Goal: Task Accomplishment & Management: Complete application form

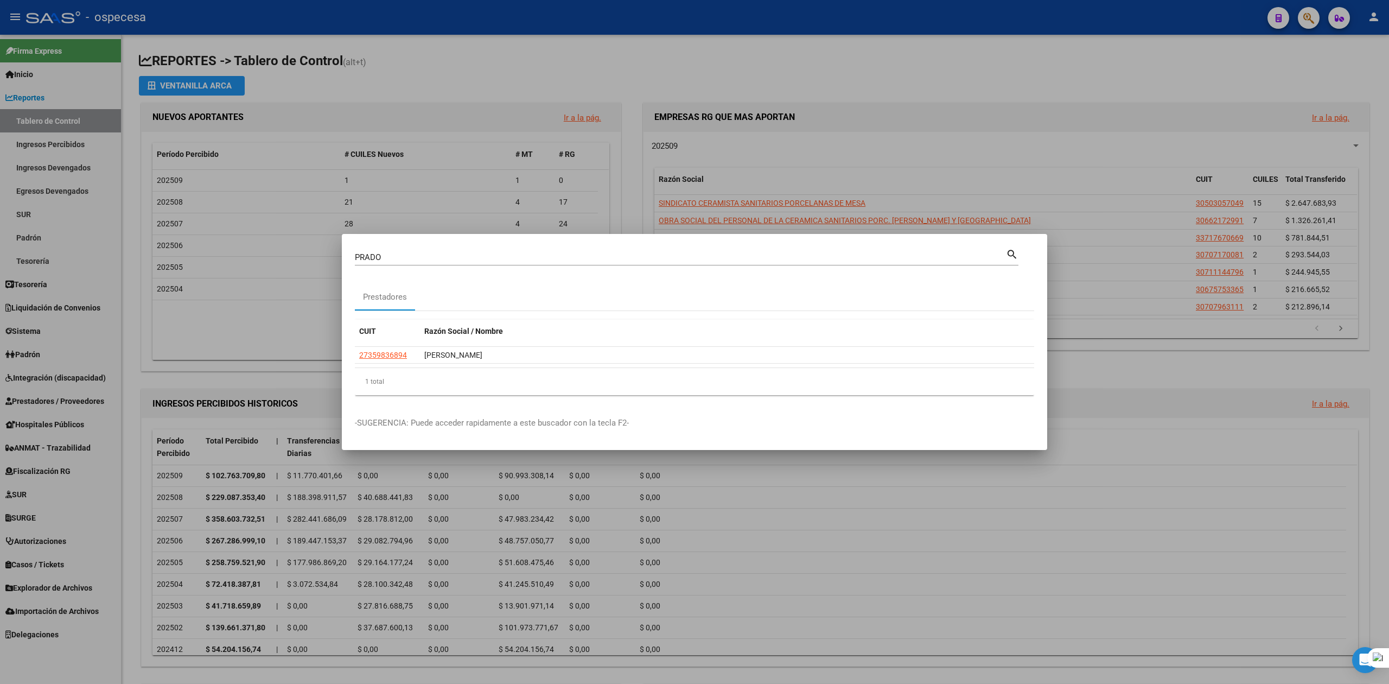
click at [1053, 48] on div at bounding box center [694, 342] width 1389 height 684
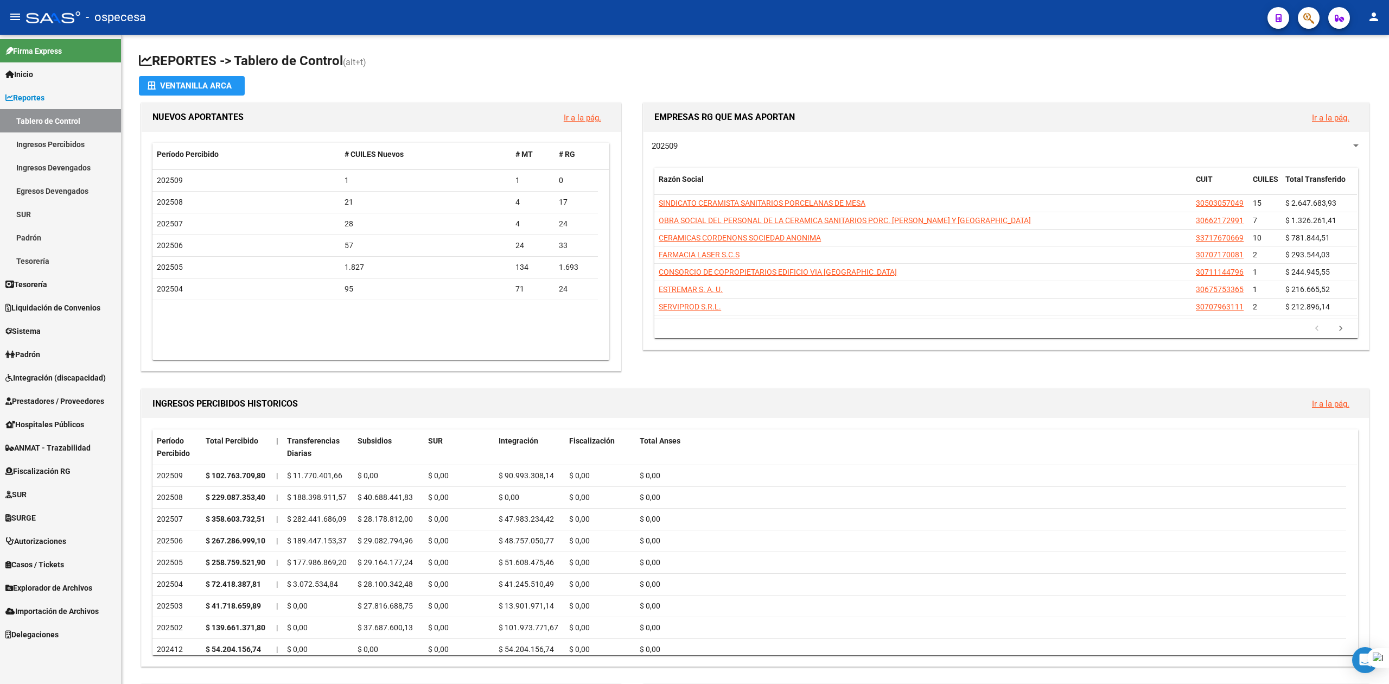
click at [1319, 9] on div at bounding box center [1304, 18] width 30 height 22
click at [1312, 16] on icon "button" at bounding box center [1308, 18] width 11 height 12
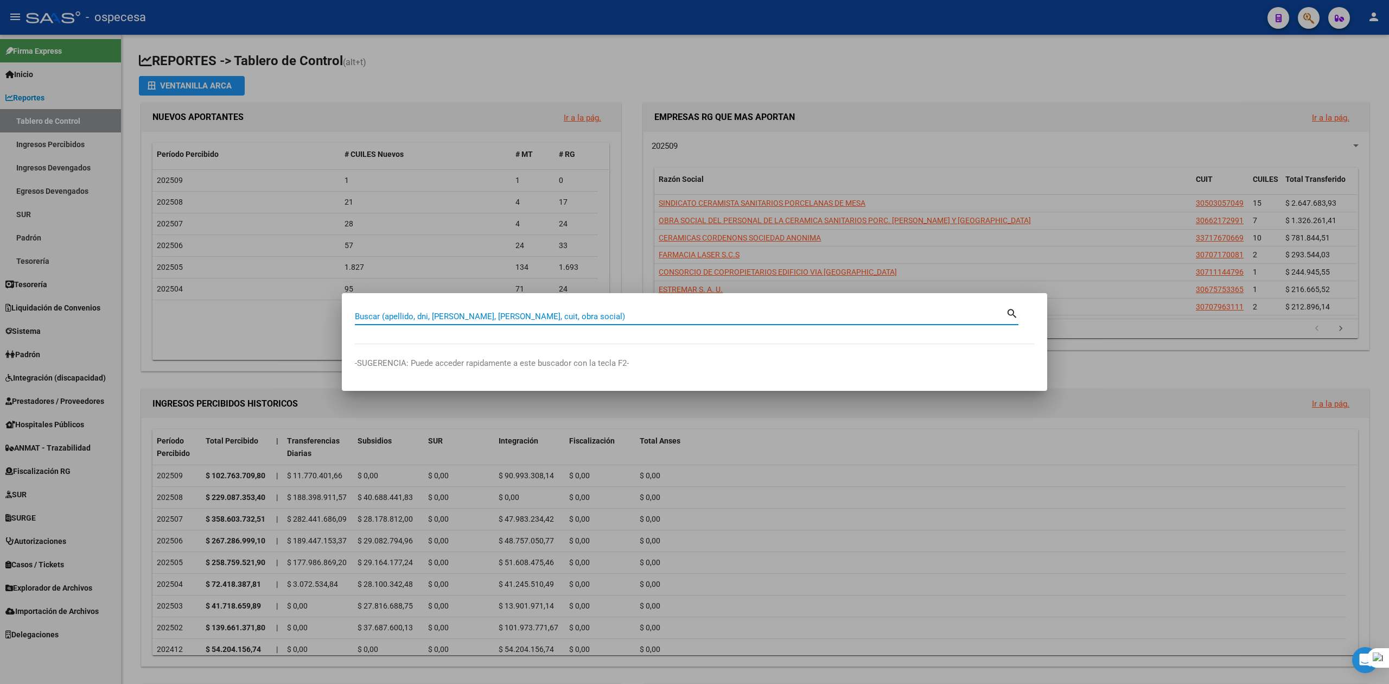
click at [456, 313] on input "Buscar (apellido, dni, [PERSON_NAME], [PERSON_NAME], cuit, obra social)" at bounding box center [680, 316] width 651 height 10
type input "[PERSON_NAME]"
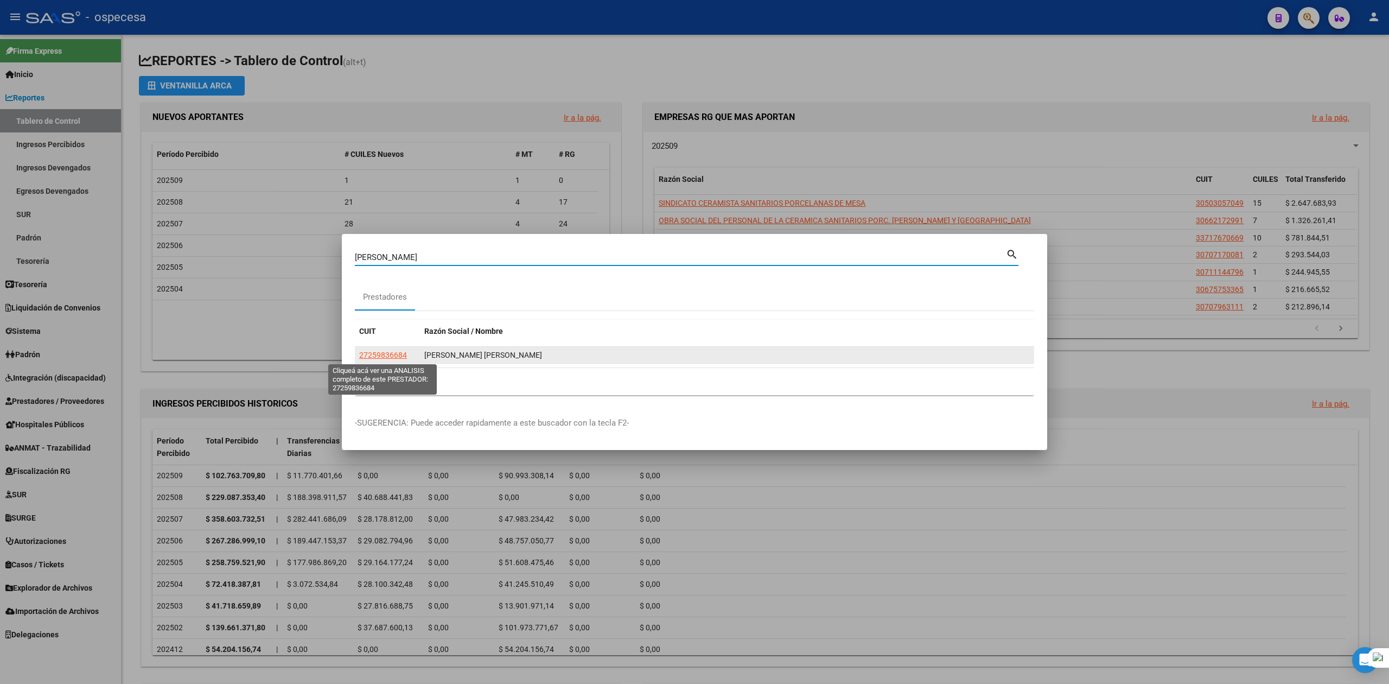
click at [380, 357] on span "27259836684" at bounding box center [383, 355] width 48 height 9
type textarea "27259836684"
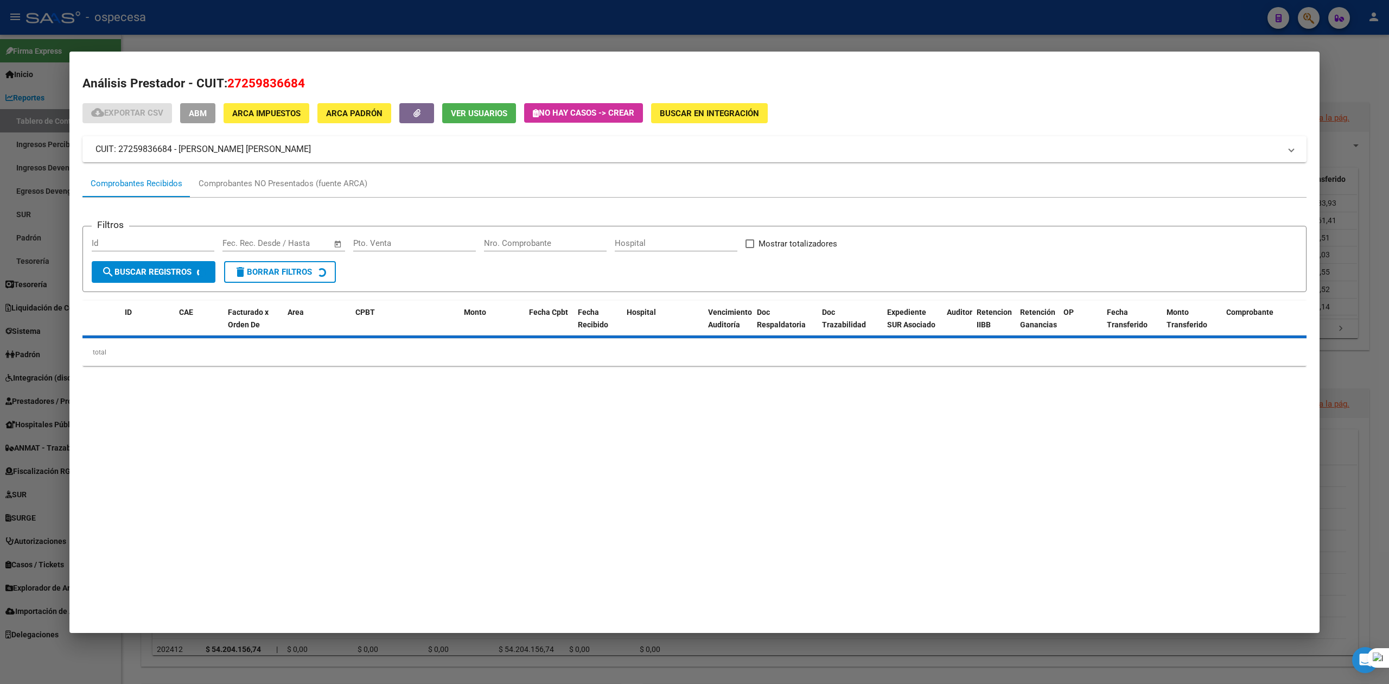
click at [257, 79] on span "27259836684" at bounding box center [266, 83] width 78 height 14
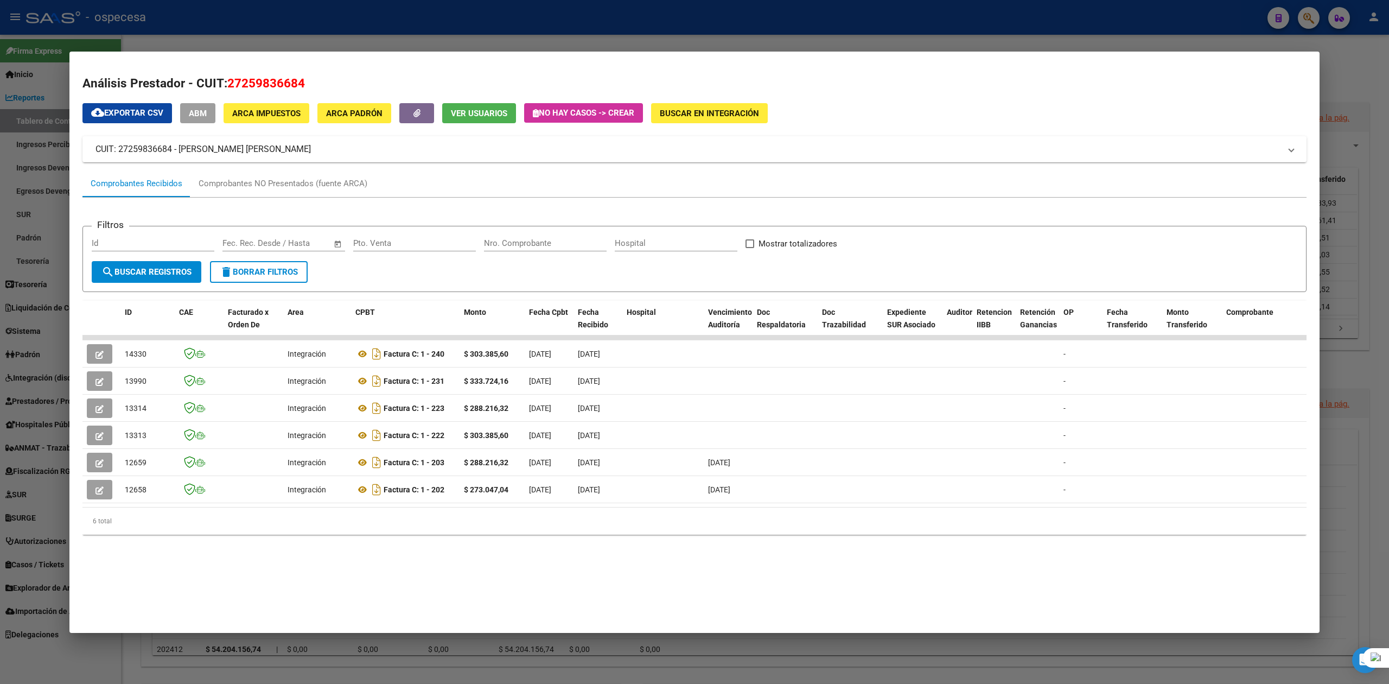
copy span "27259836684"
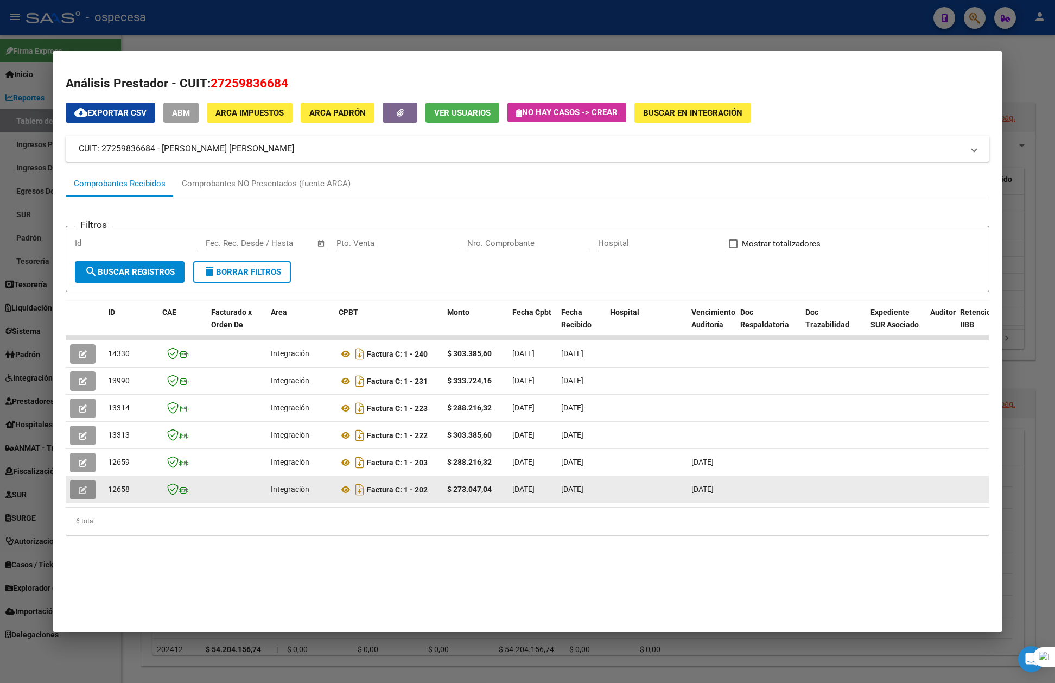
click at [76, 491] on button "button" at bounding box center [83, 490] width 26 height 20
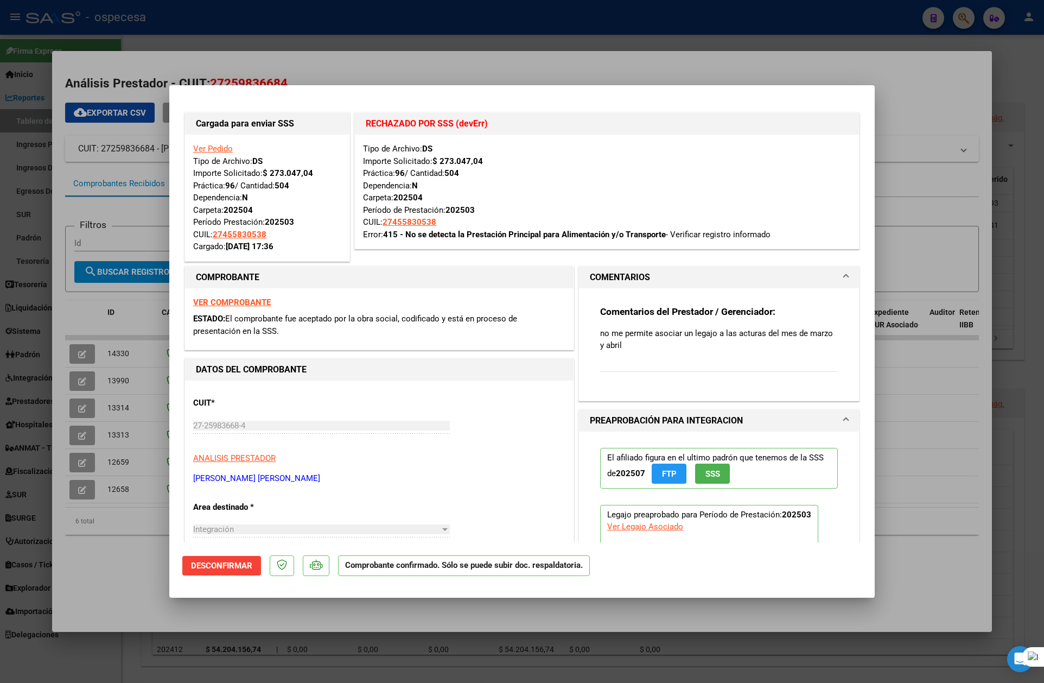
click at [915, 118] on div at bounding box center [522, 341] width 1044 height 683
type input "$ 0,00"
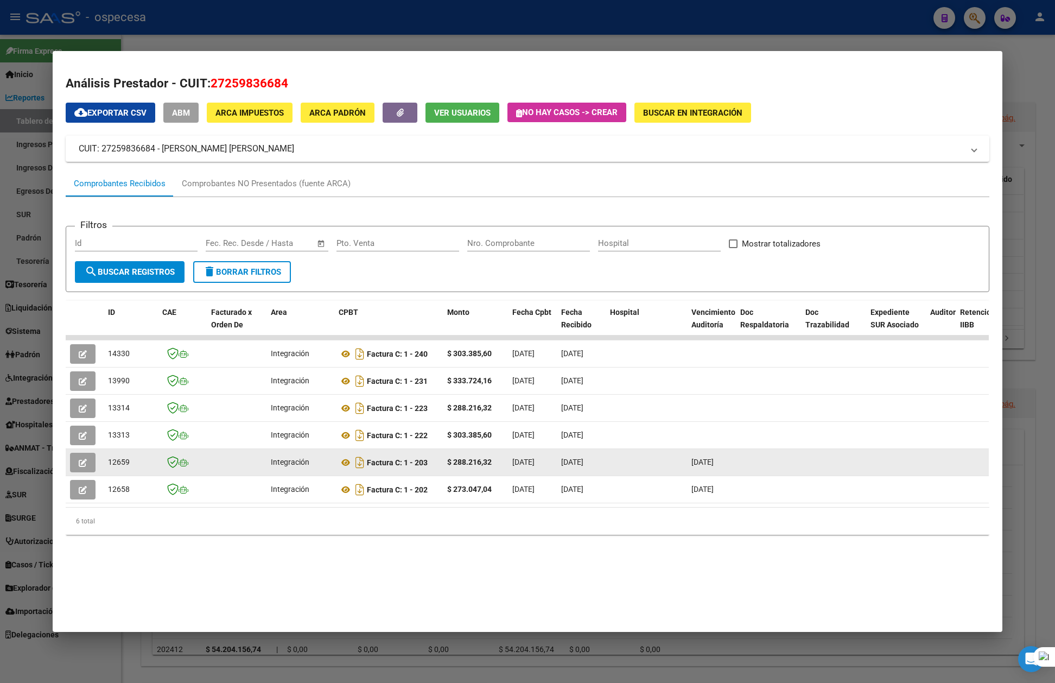
click at [79, 463] on icon "button" at bounding box center [83, 463] width 8 height 8
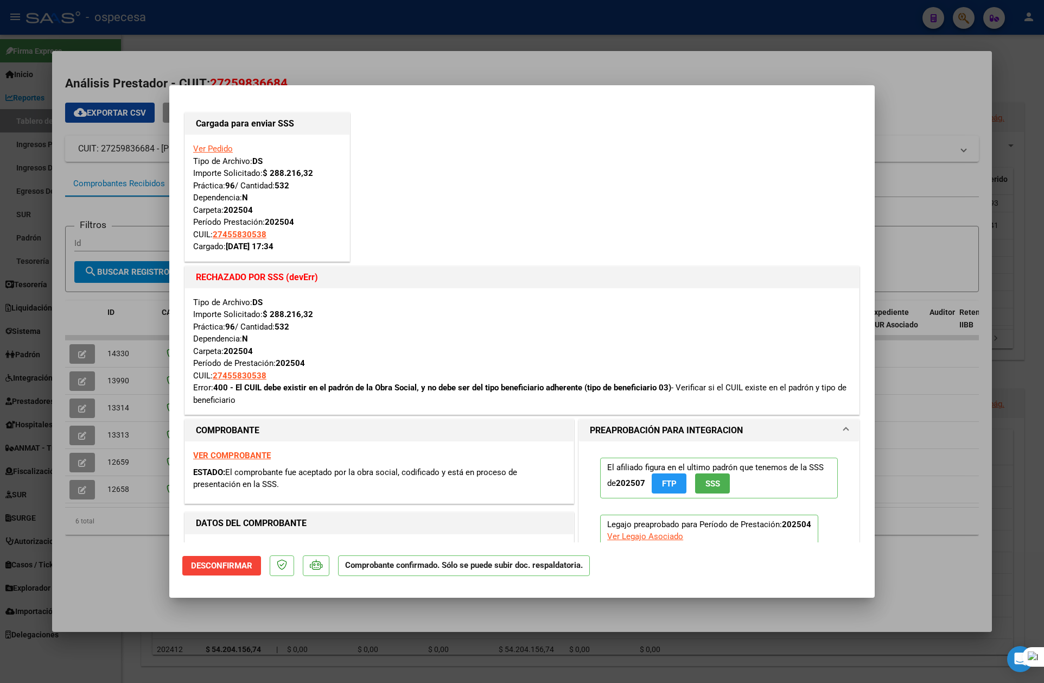
click at [963, 123] on div at bounding box center [522, 341] width 1044 height 683
type input "$ 0,00"
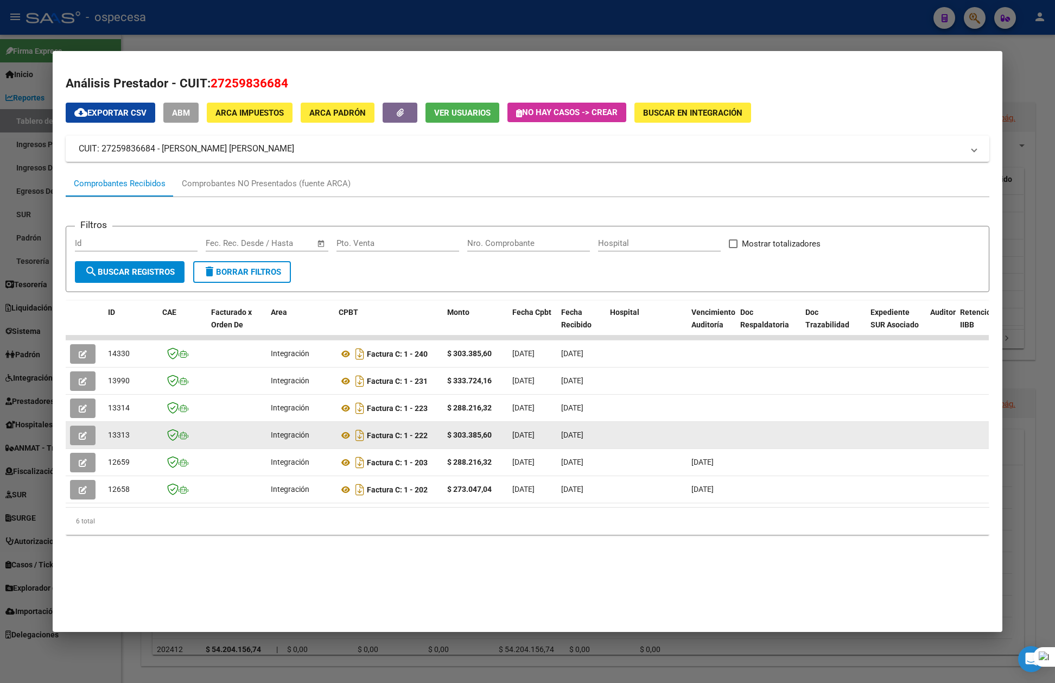
click at [82, 435] on icon "button" at bounding box center [83, 435] width 8 height 8
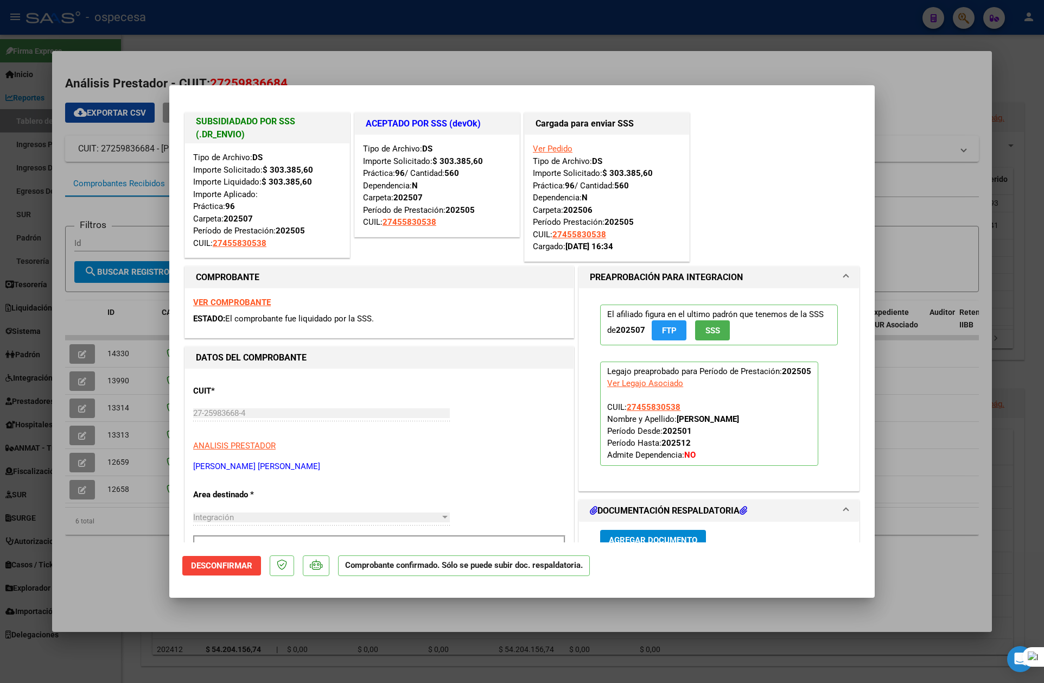
click at [991, 166] on div at bounding box center [522, 341] width 1044 height 683
type input "$ 0,00"
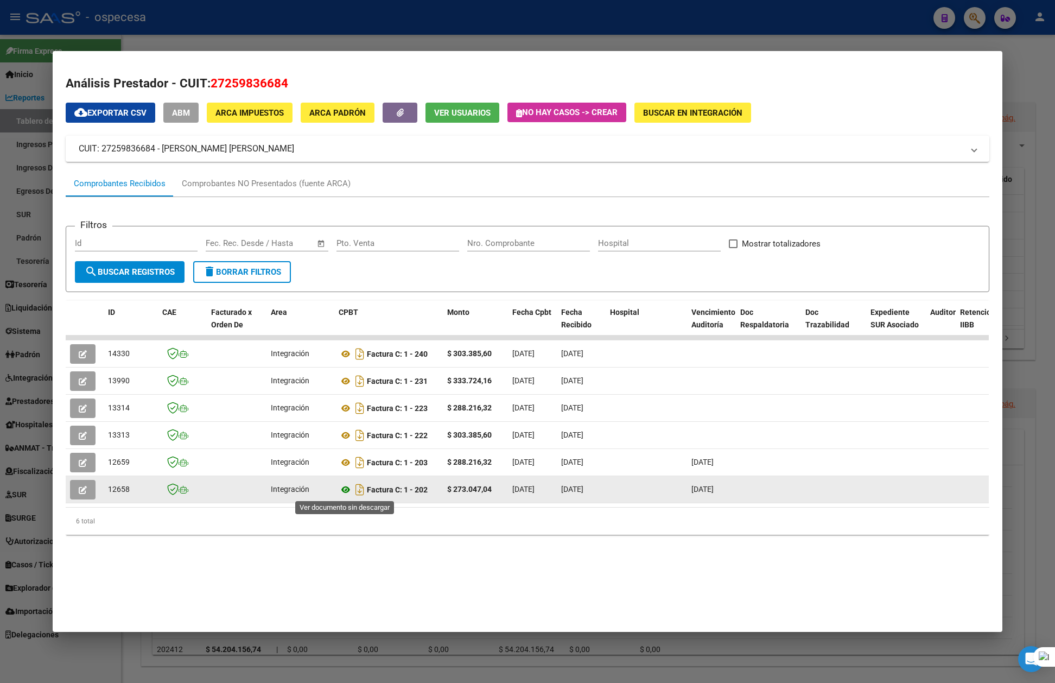
click at [343, 487] on icon at bounding box center [346, 489] width 14 height 13
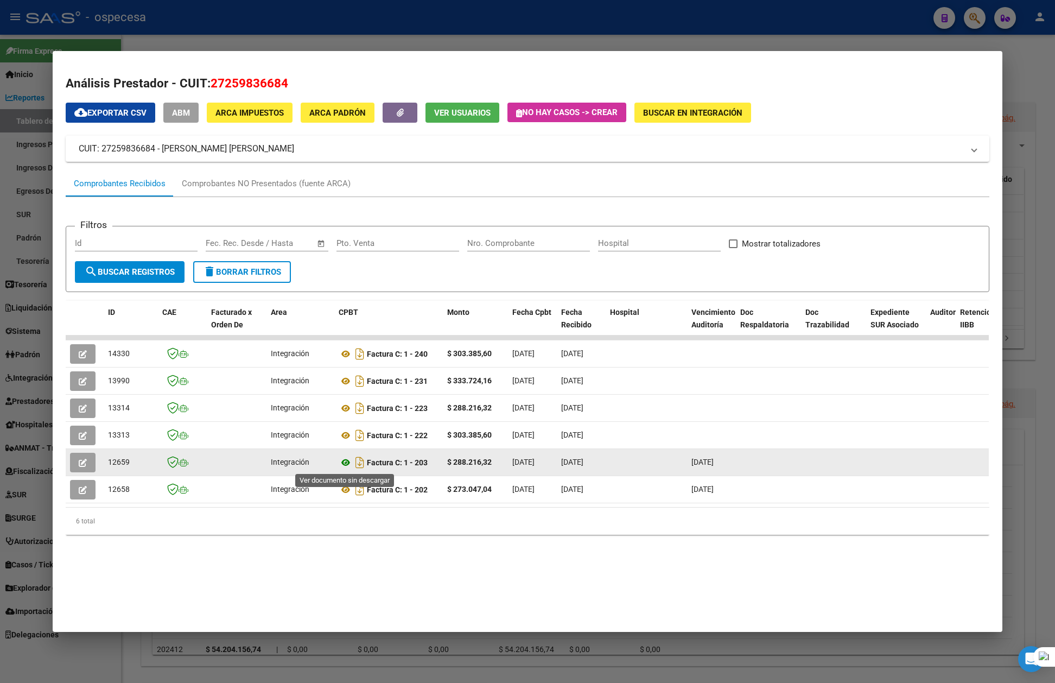
click at [341, 457] on icon at bounding box center [346, 462] width 14 height 13
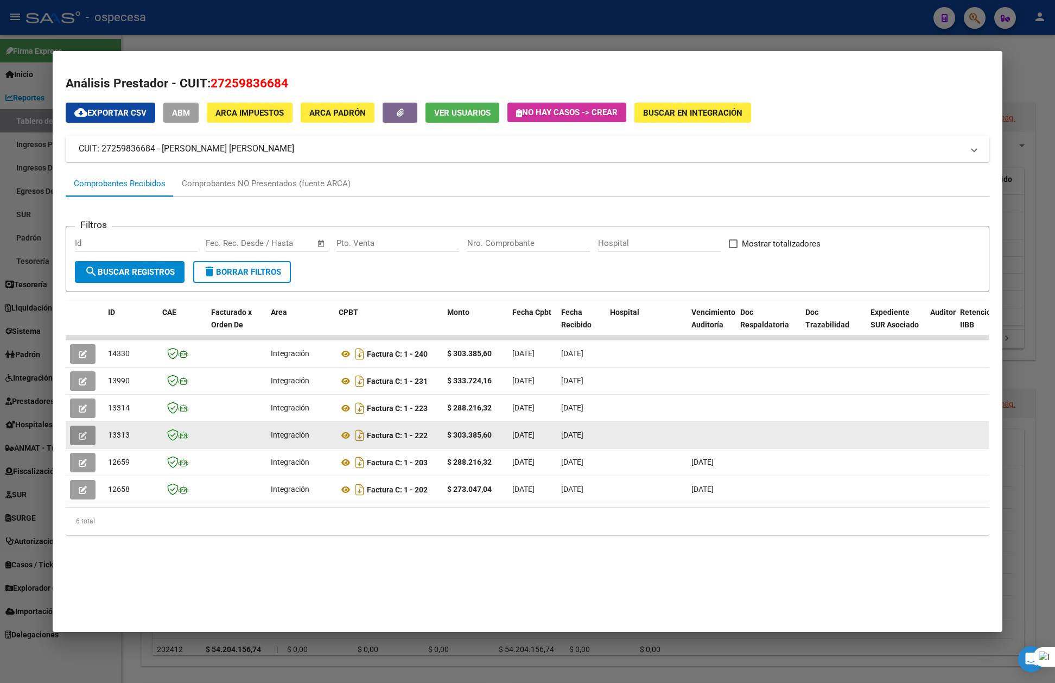
click at [94, 429] on button "button" at bounding box center [83, 435] width 26 height 20
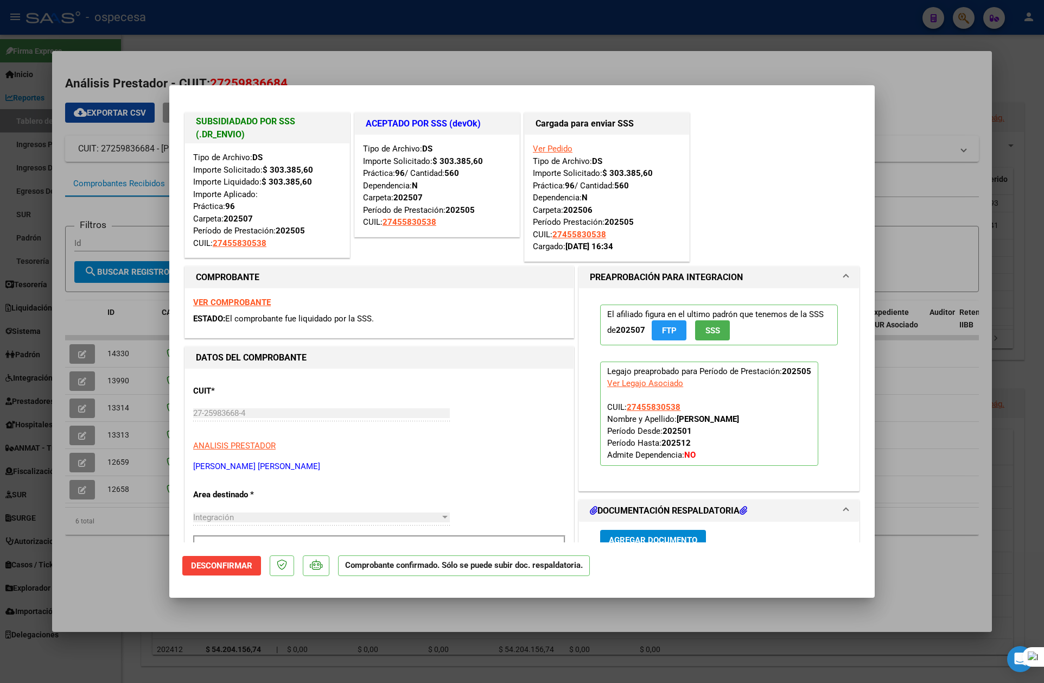
click at [87, 422] on div at bounding box center [522, 341] width 1044 height 683
type input "$ 0,00"
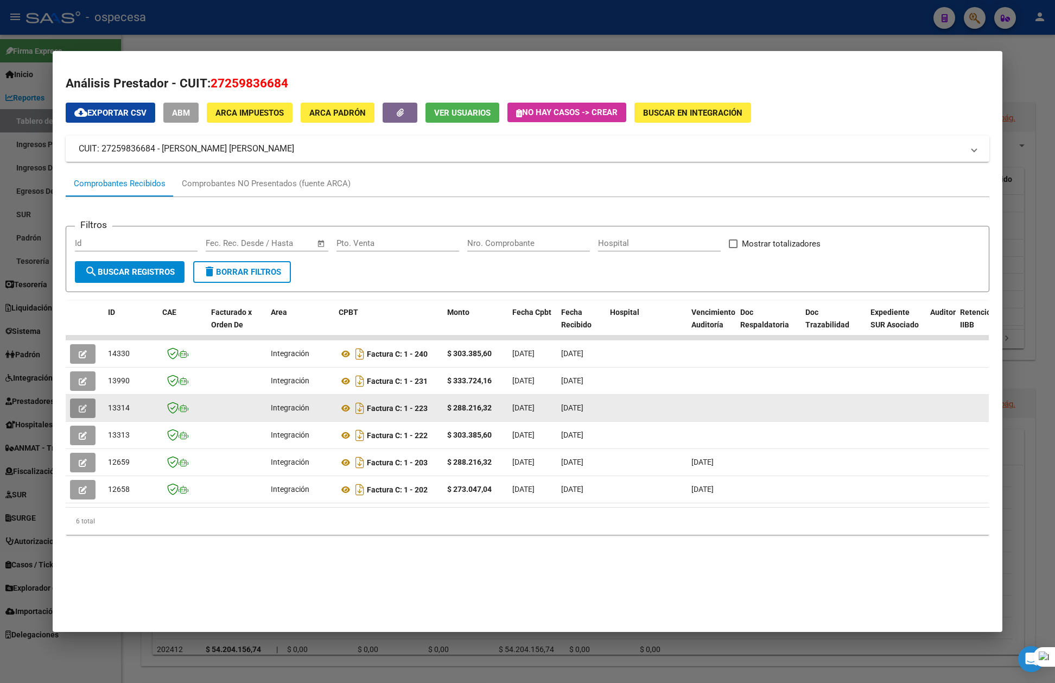
click at [86, 409] on icon "button" at bounding box center [83, 408] width 8 height 8
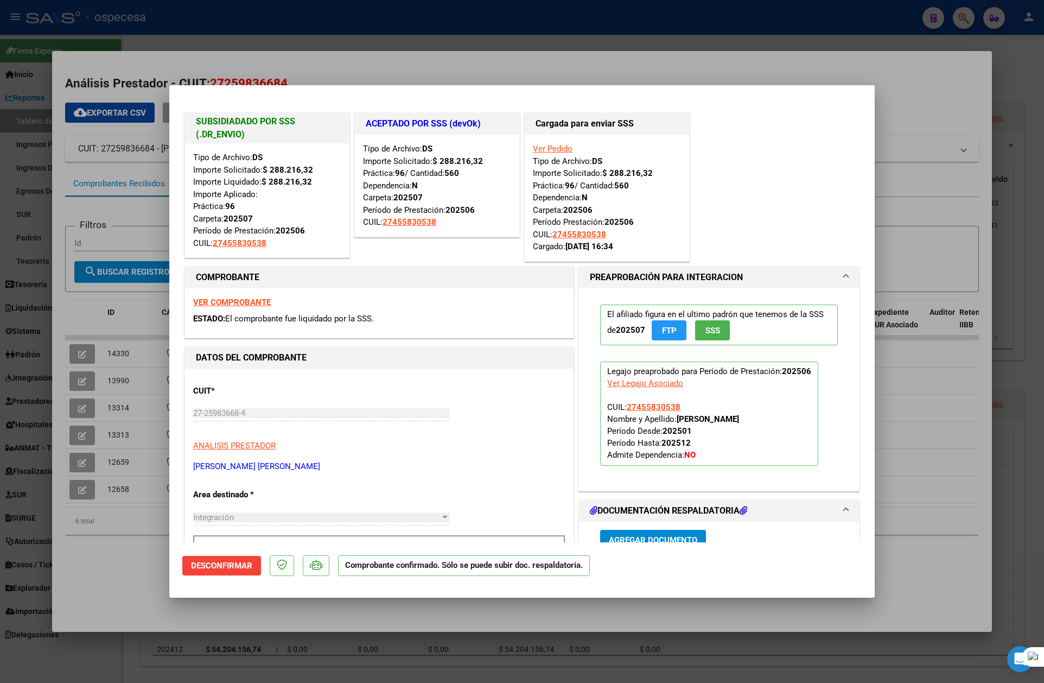
click at [81, 402] on div at bounding box center [522, 341] width 1044 height 683
type input "$ 0,00"
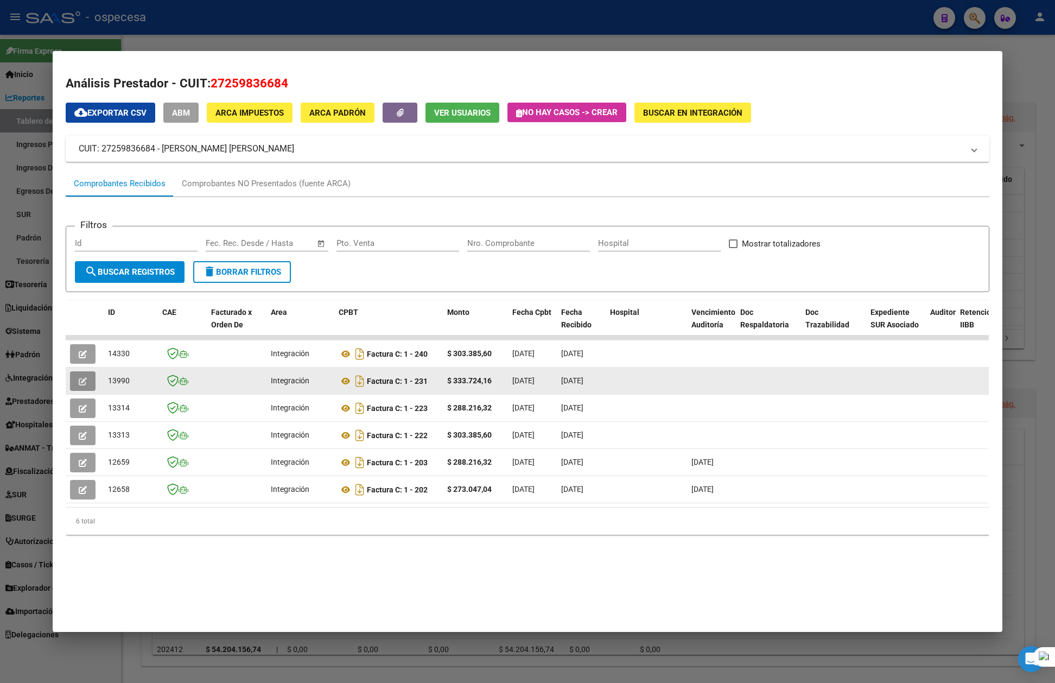
click at [80, 378] on icon "button" at bounding box center [83, 381] width 8 height 8
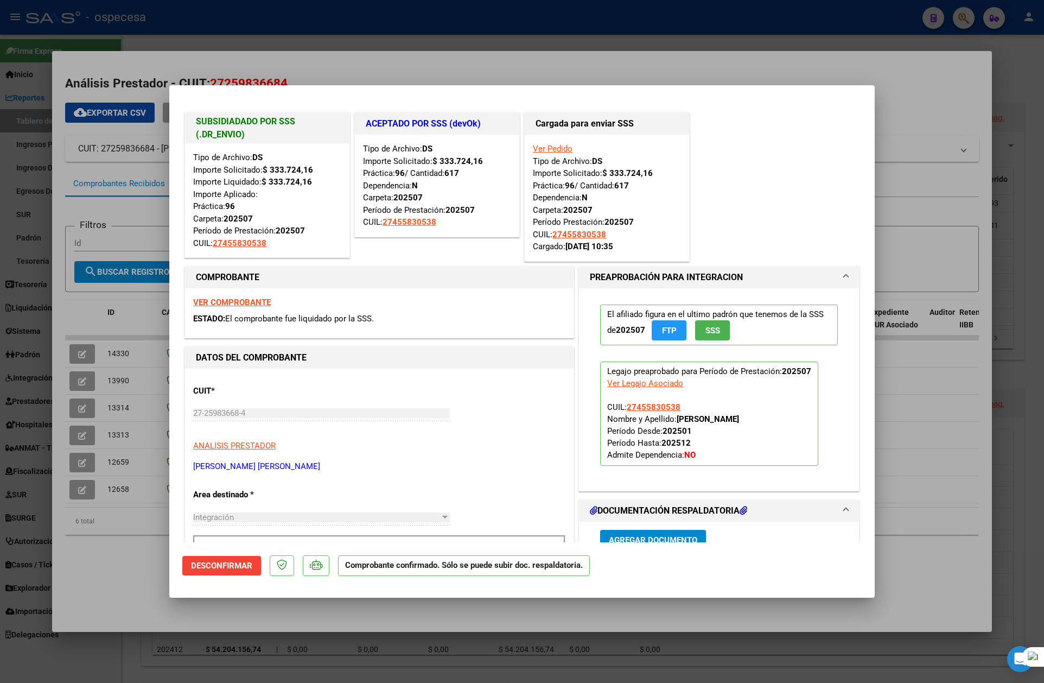
click at [89, 408] on div at bounding box center [522, 341] width 1044 height 683
type input "$ 0,00"
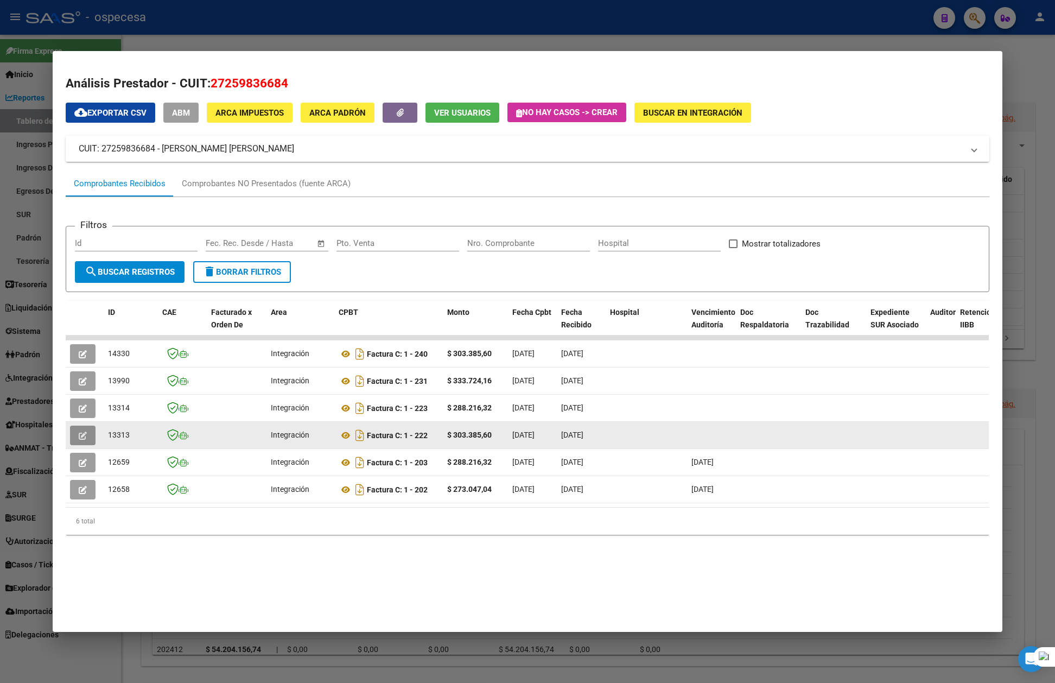
click at [83, 432] on icon "button" at bounding box center [83, 435] width 8 height 8
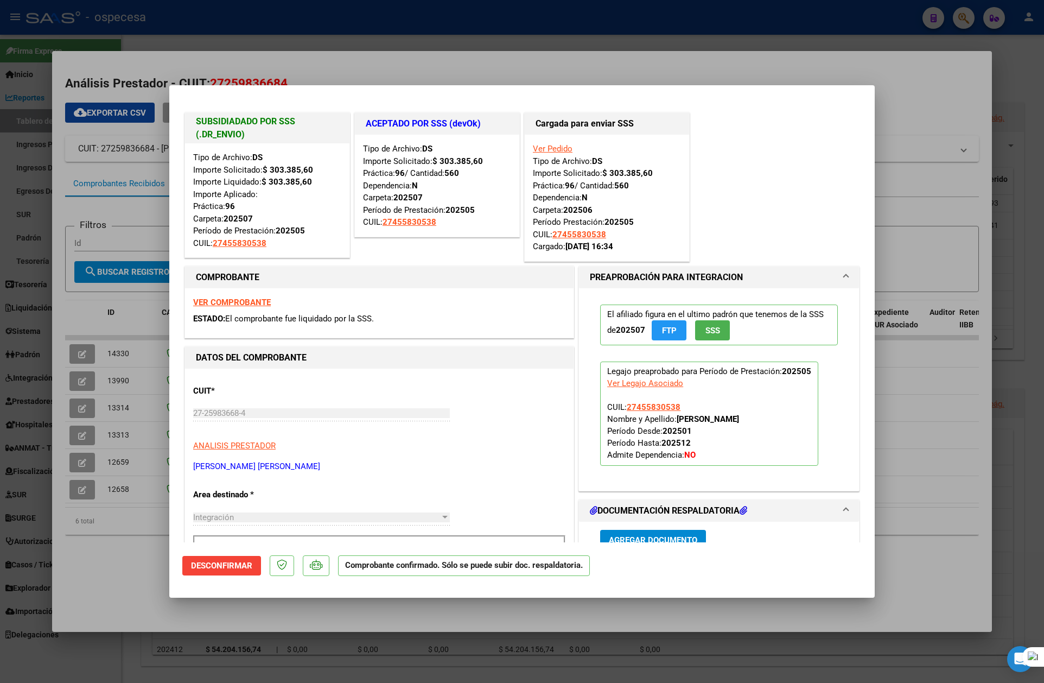
click at [139, 315] on div at bounding box center [522, 341] width 1044 height 683
type input "$ 0,00"
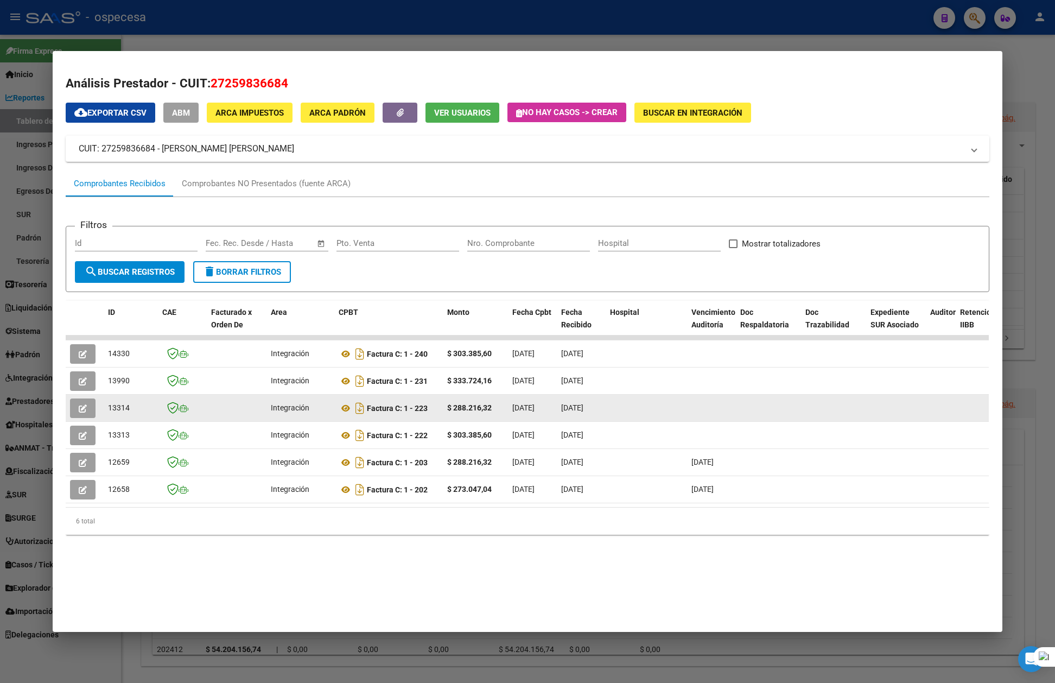
click at [88, 405] on button "button" at bounding box center [83, 408] width 26 height 20
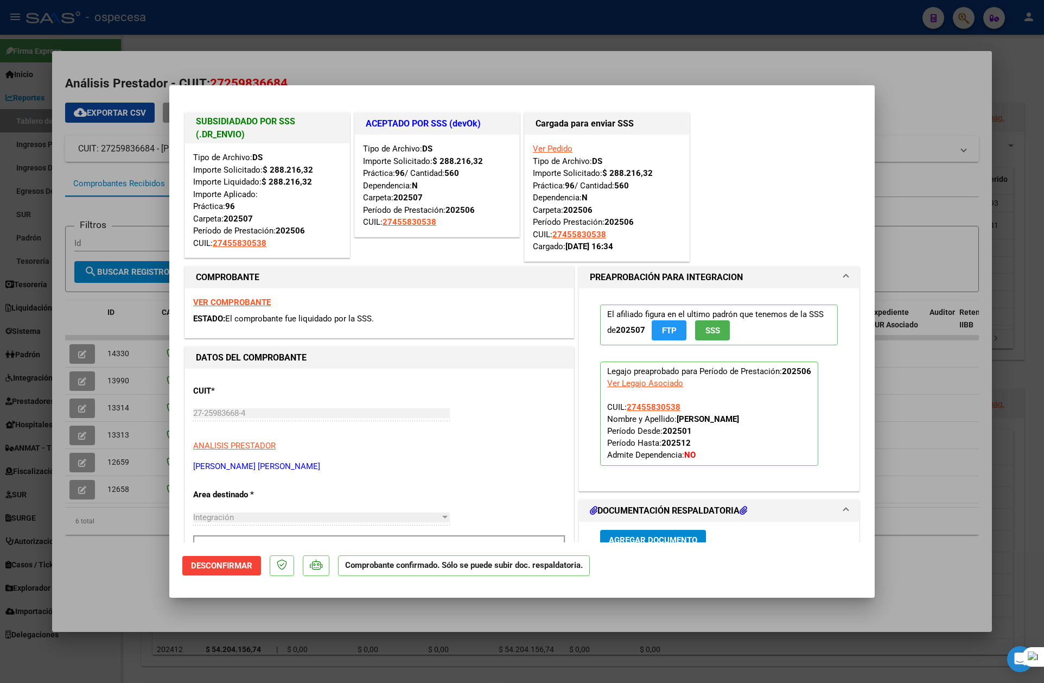
click at [106, 414] on div at bounding box center [522, 341] width 1044 height 683
type input "$ 0,00"
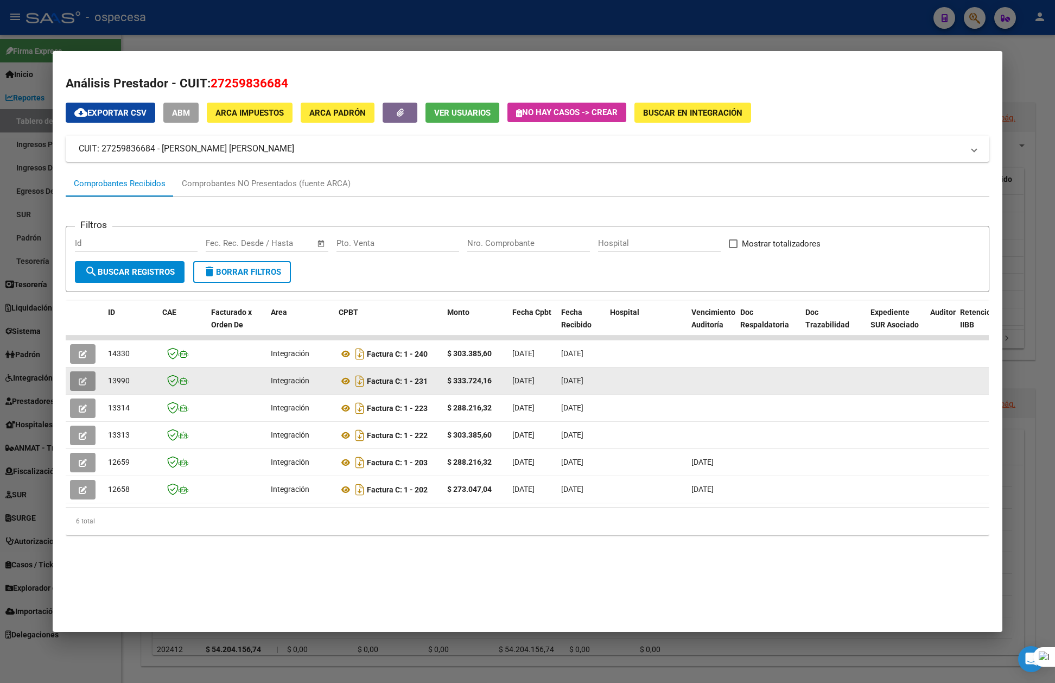
click at [79, 385] on icon "button" at bounding box center [83, 381] width 8 height 8
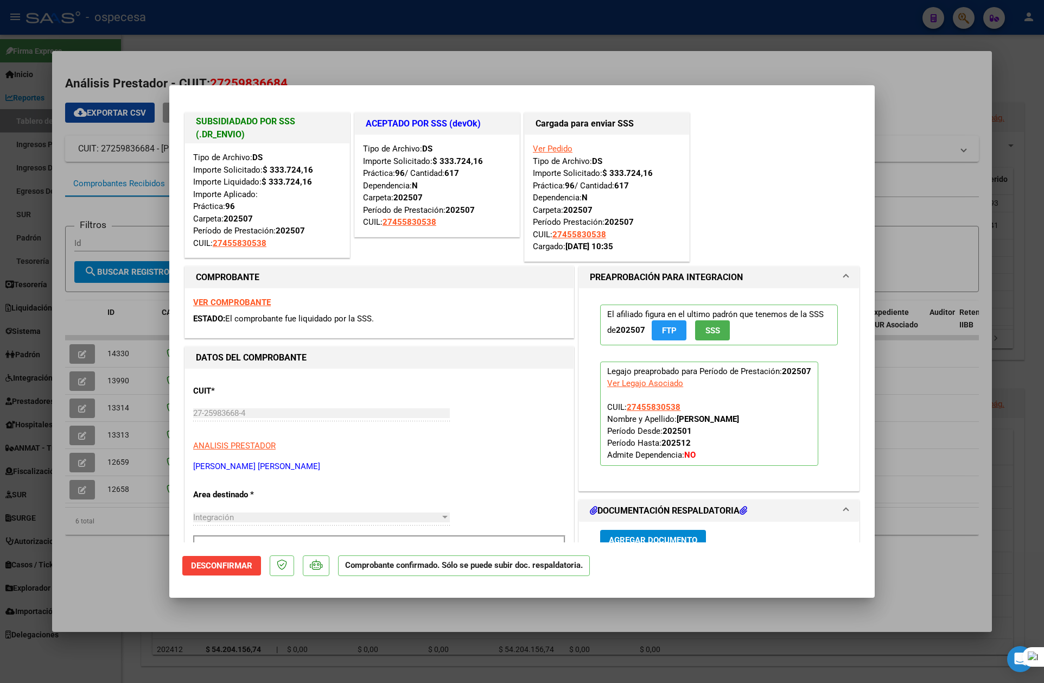
click at [100, 391] on div at bounding box center [522, 341] width 1044 height 683
type input "$ 0,00"
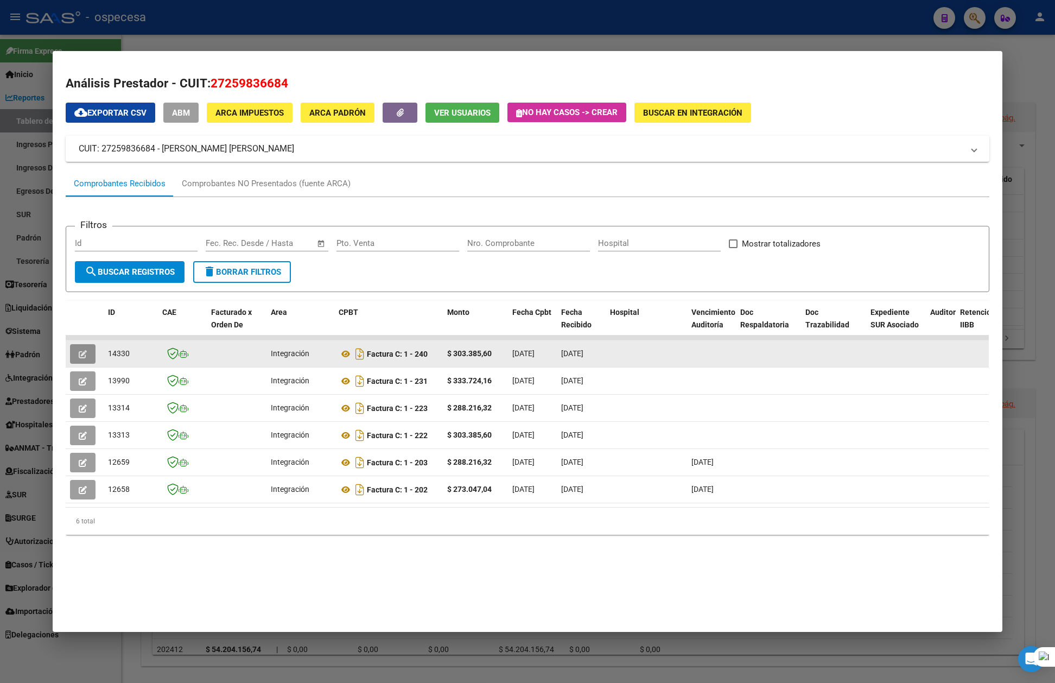
click at [85, 352] on icon "button" at bounding box center [83, 354] width 8 height 8
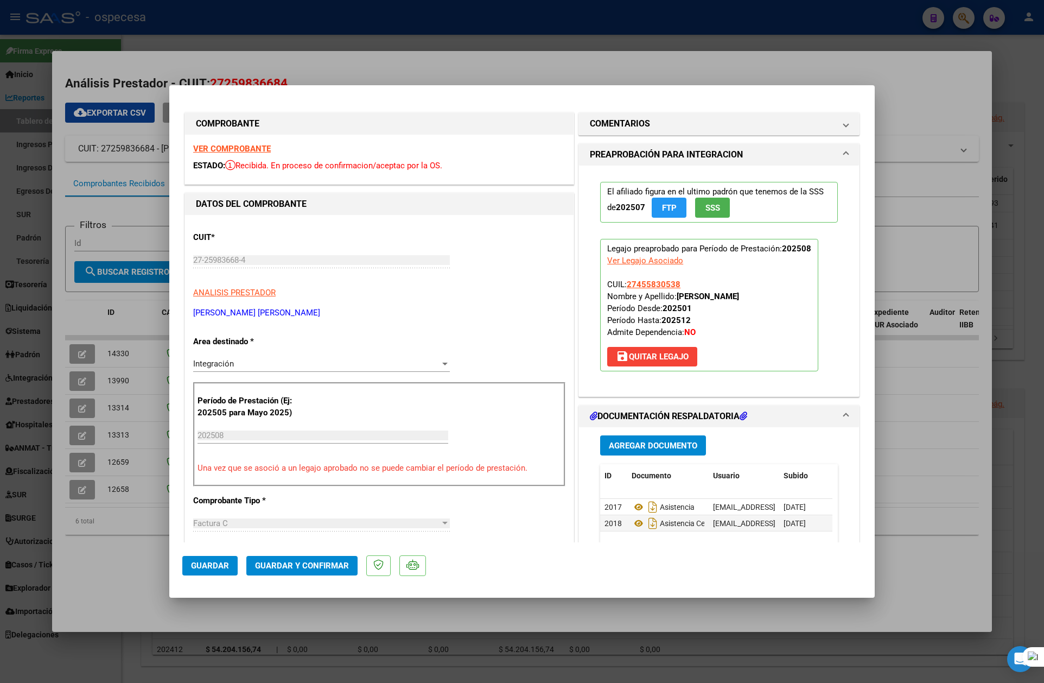
click at [100, 372] on div at bounding box center [522, 341] width 1044 height 683
type input "$ 0,00"
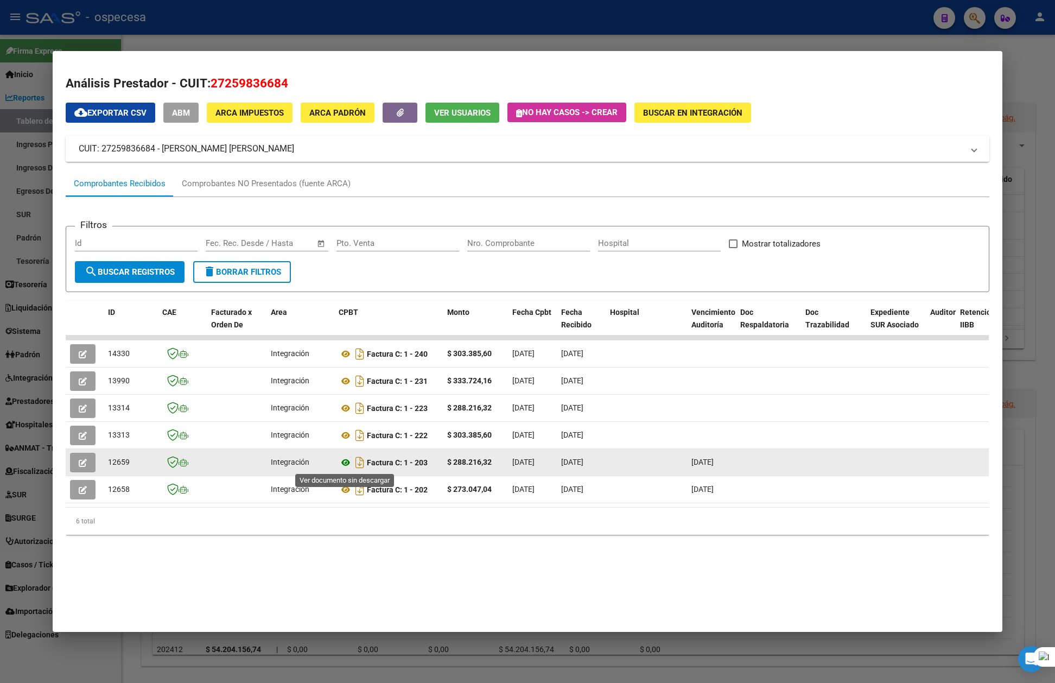
click at [345, 465] on icon at bounding box center [346, 462] width 14 height 13
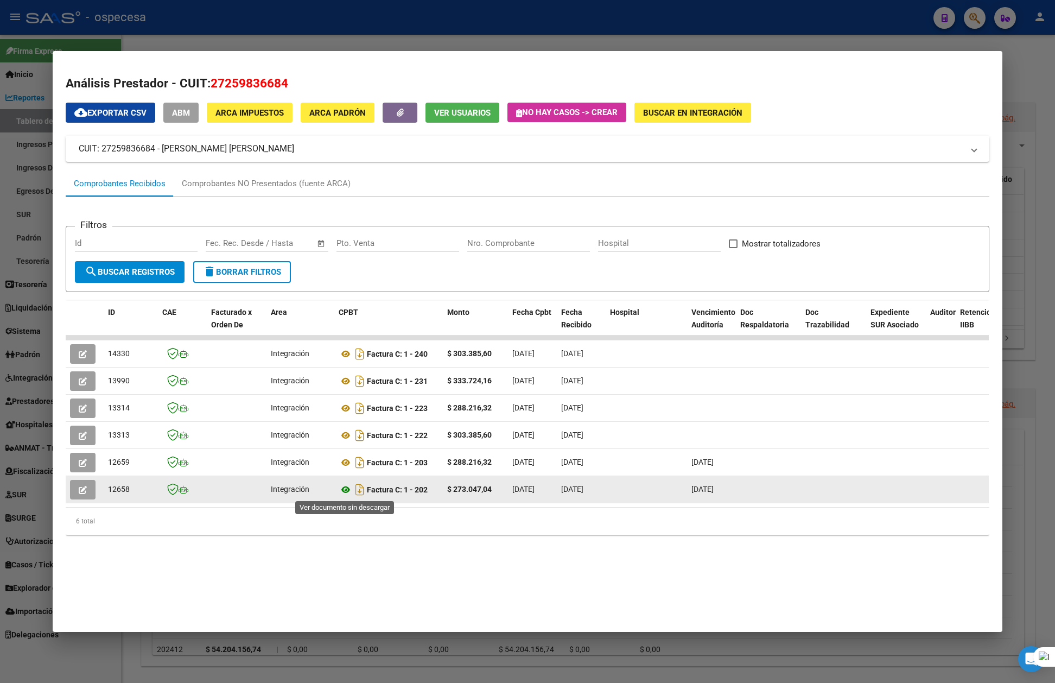
click at [346, 489] on icon at bounding box center [346, 489] width 14 height 13
click at [85, 481] on button "button" at bounding box center [83, 490] width 26 height 20
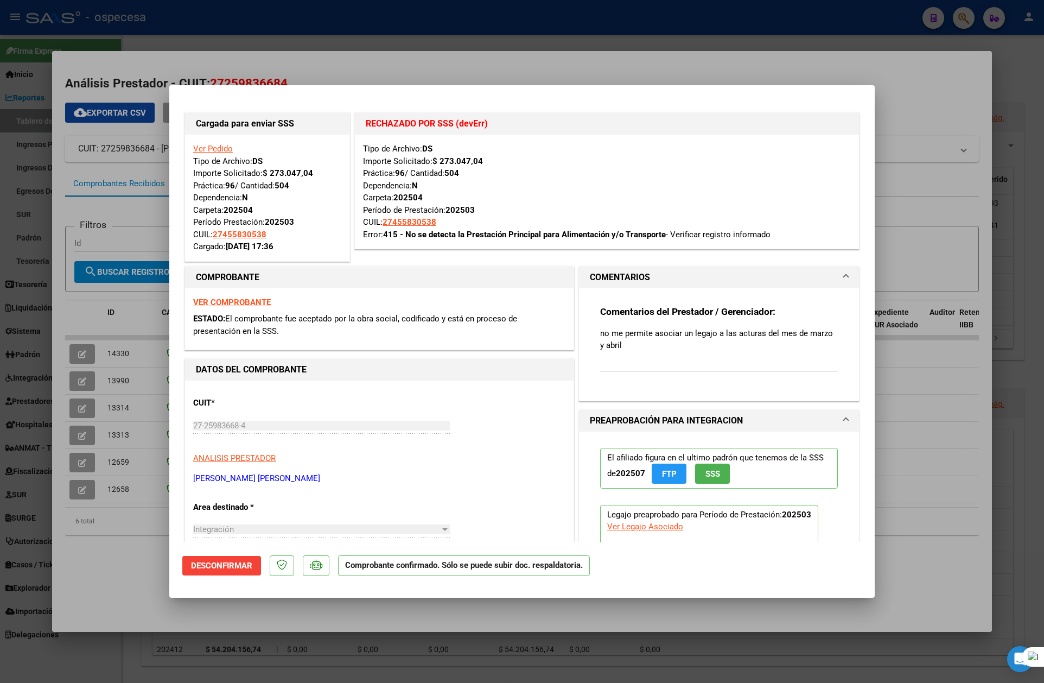
click at [946, 109] on div at bounding box center [522, 341] width 1044 height 683
type input "$ 0,00"
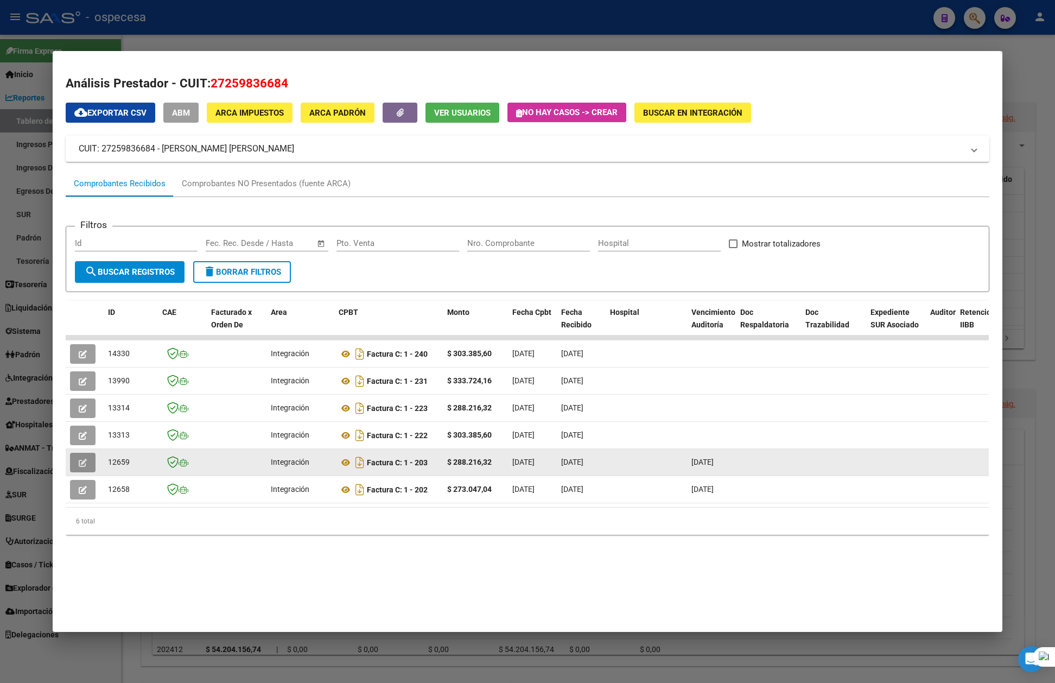
click at [88, 459] on button "button" at bounding box center [83, 463] width 26 height 20
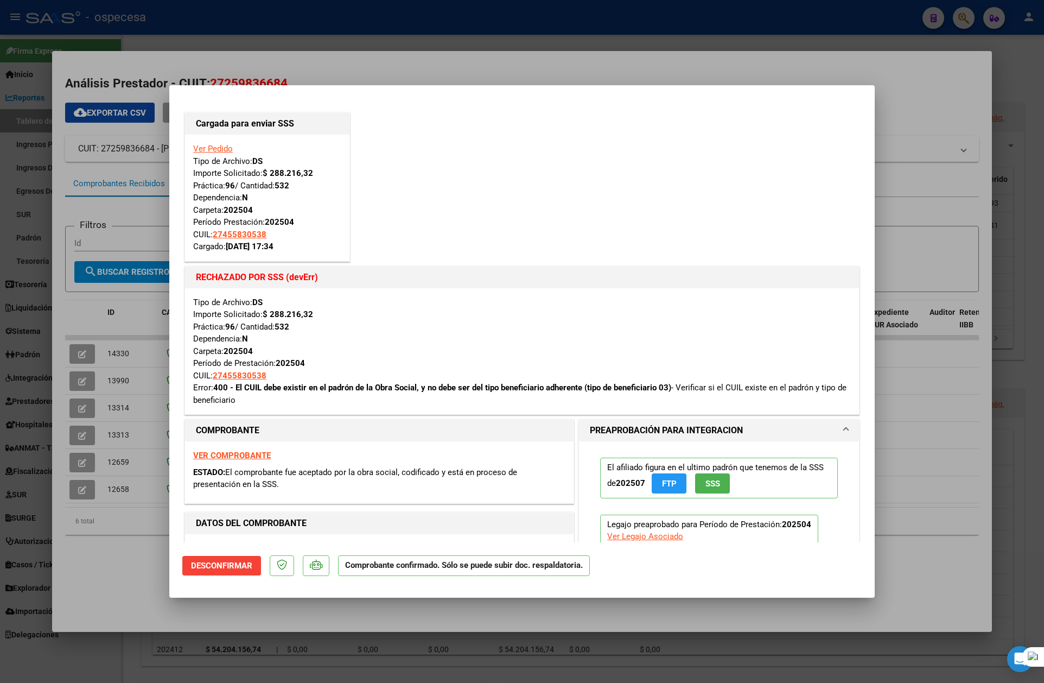
drag, startPoint x: 239, startPoint y: 384, endPoint x: 656, endPoint y: 391, distance: 416.8
click at [656, 391] on strong "400 - El CUIL debe existir en el padrón de la Obra Social, y no debe ser del ti…" at bounding box center [442, 388] width 458 height 10
click at [893, 192] on div at bounding box center [522, 341] width 1044 height 683
type input "$ 0,00"
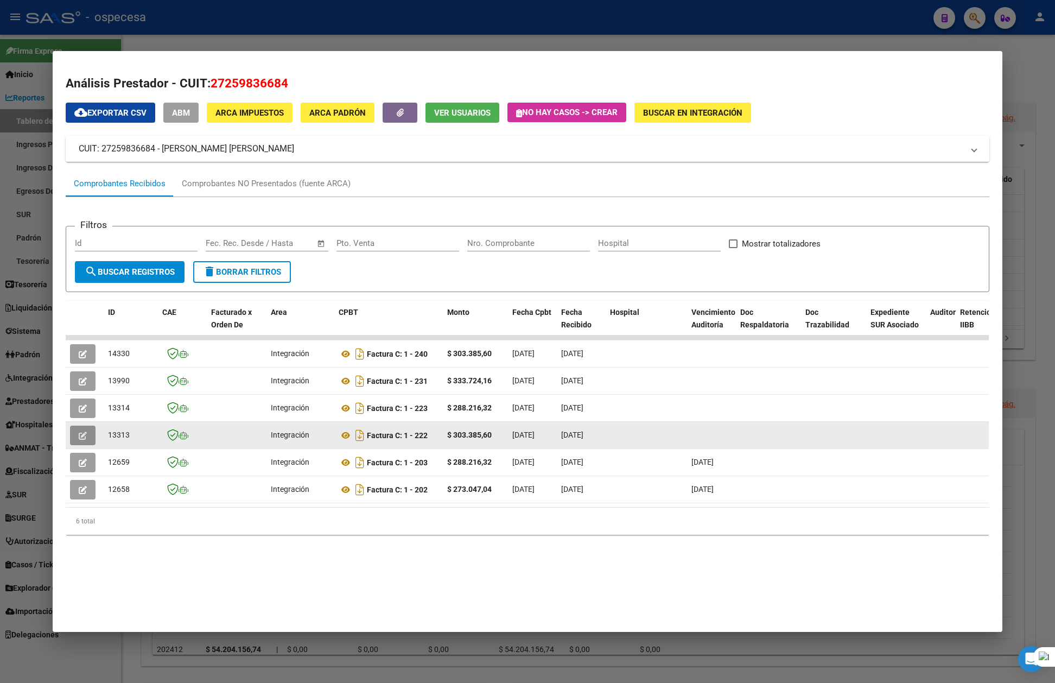
click at [79, 438] on icon "button" at bounding box center [83, 435] width 8 height 8
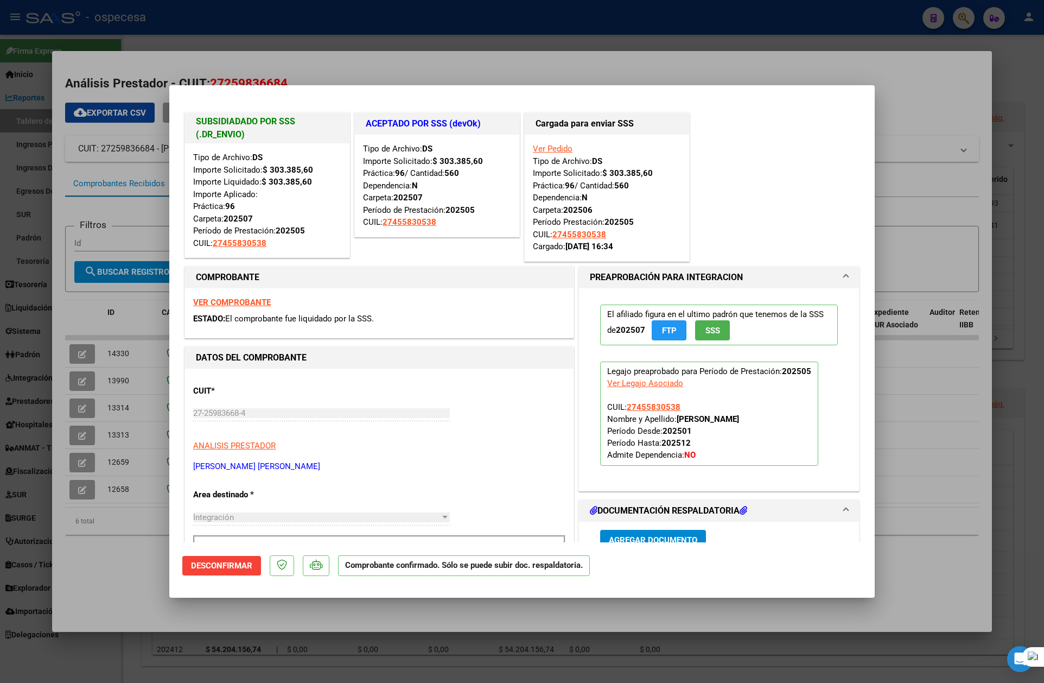
click at [467, 120] on h1 "ACEPTADO POR SSS (devOk)" at bounding box center [437, 123] width 143 height 13
click at [77, 417] on div at bounding box center [522, 341] width 1044 height 683
type input "$ 0,00"
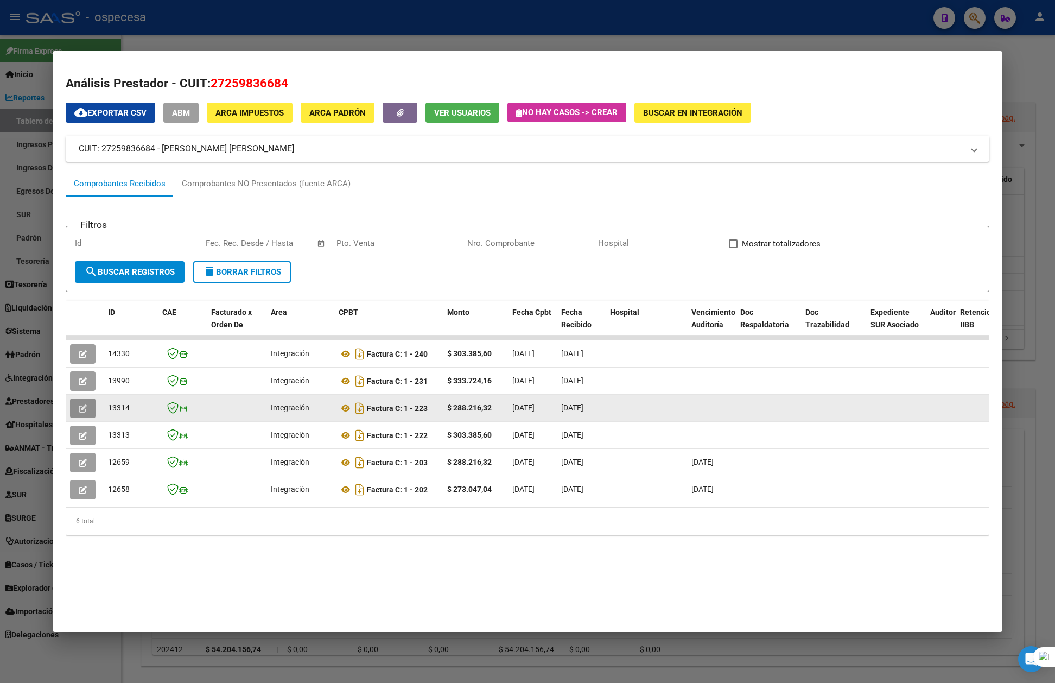
click at [77, 409] on button "button" at bounding box center [83, 408] width 26 height 20
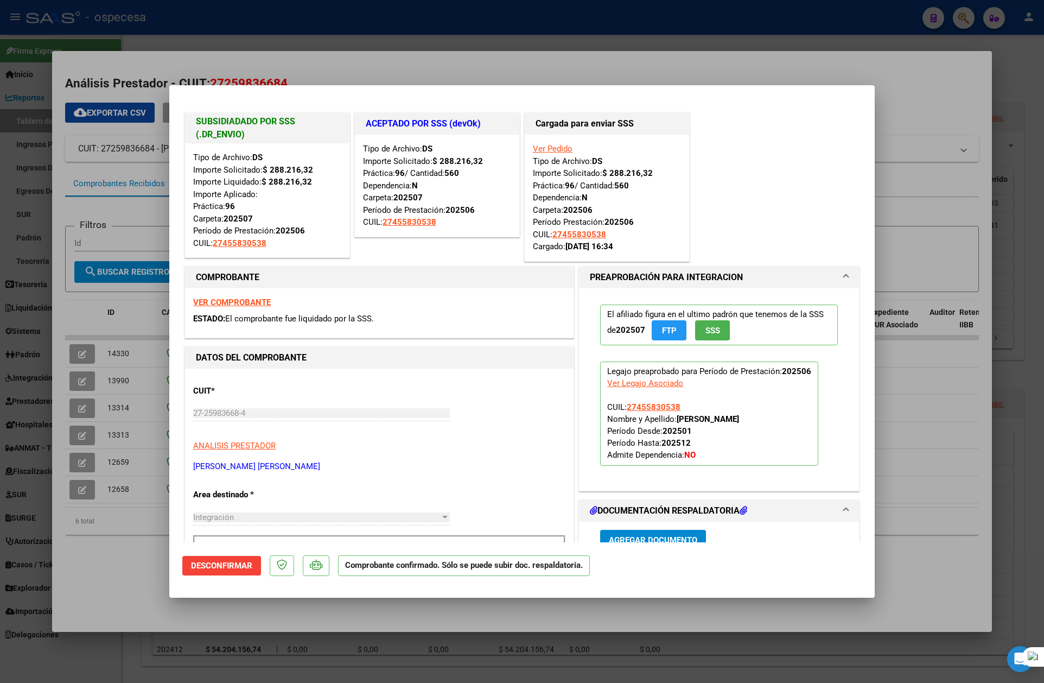
click at [456, 123] on h1 "ACEPTADO POR SSS (devOk)" at bounding box center [437, 123] width 143 height 13
click at [115, 389] on div at bounding box center [522, 341] width 1044 height 683
type input "$ 0,00"
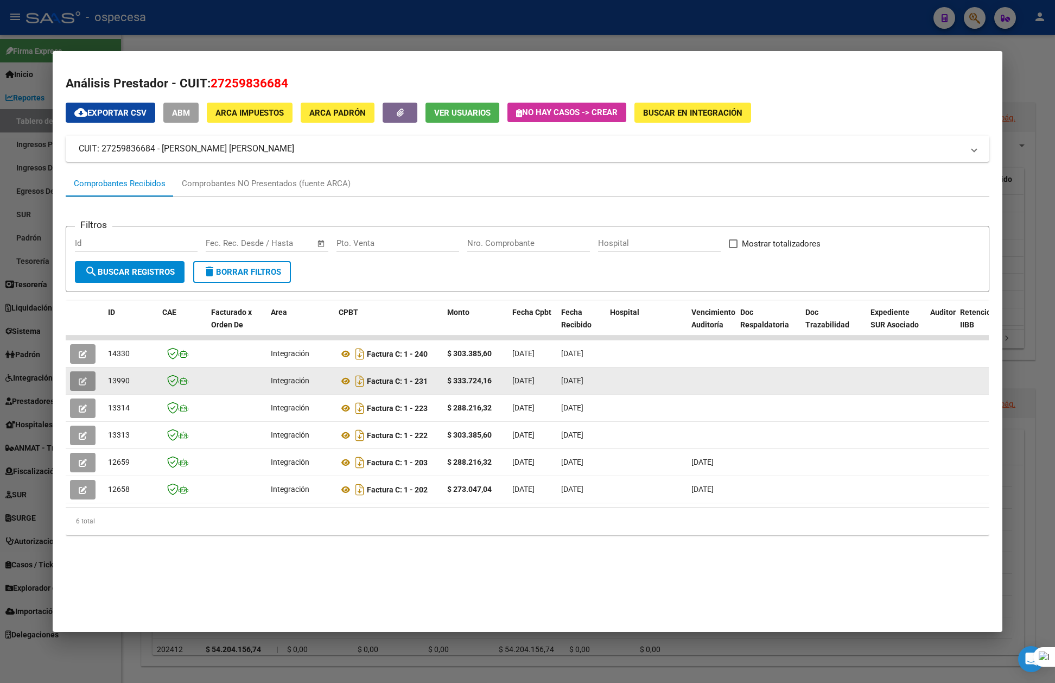
click at [77, 382] on button "button" at bounding box center [83, 381] width 26 height 20
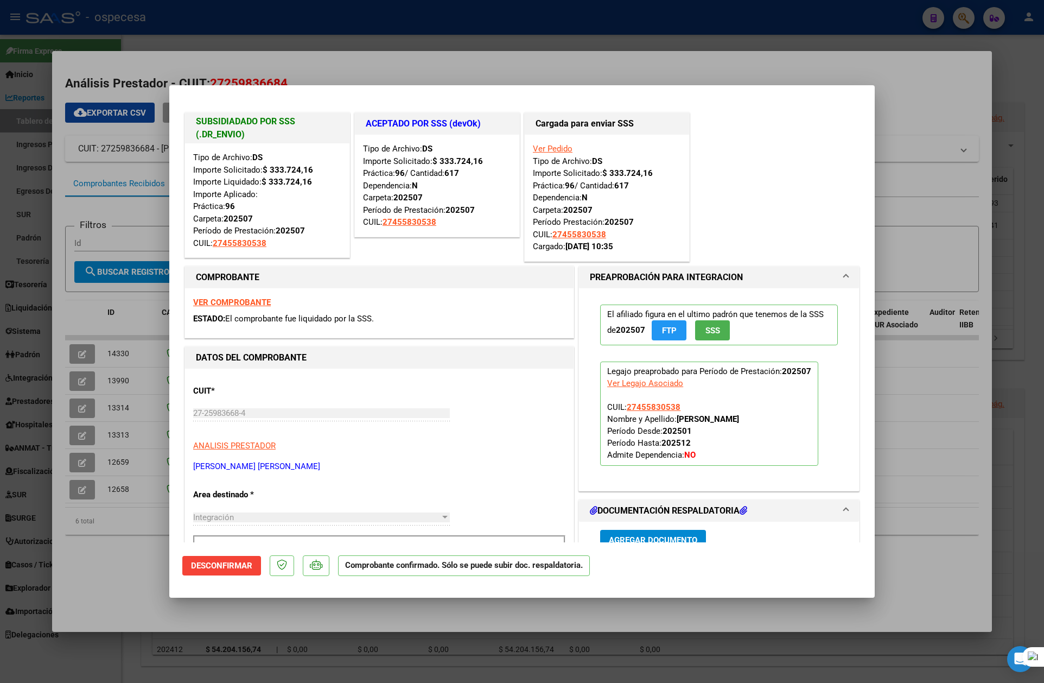
click at [927, 103] on div at bounding box center [522, 341] width 1044 height 683
type input "$ 0,00"
